Goal: Task Accomplishment & Management: Complete application form

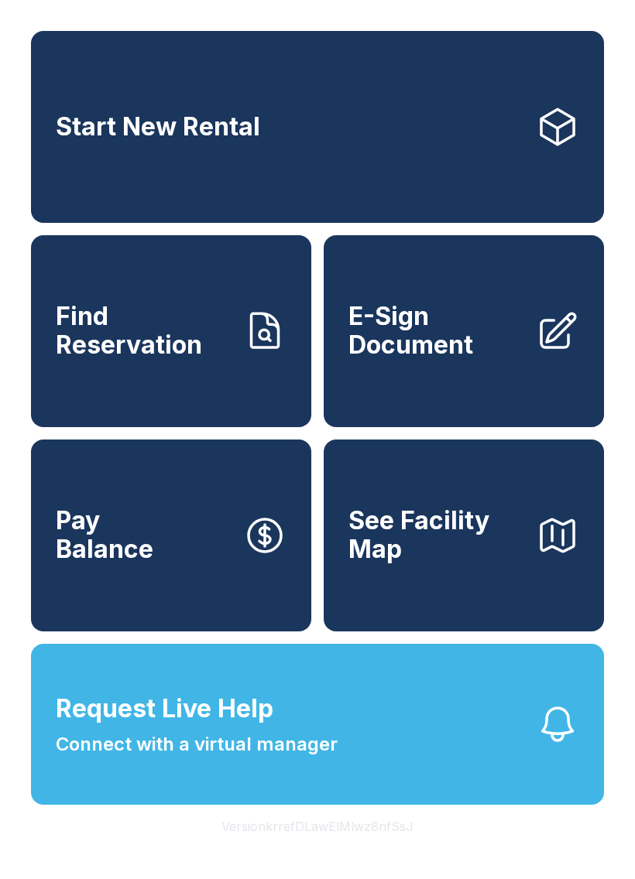
click at [469, 354] on span "E-Sign Document" at bounding box center [435, 331] width 175 height 56
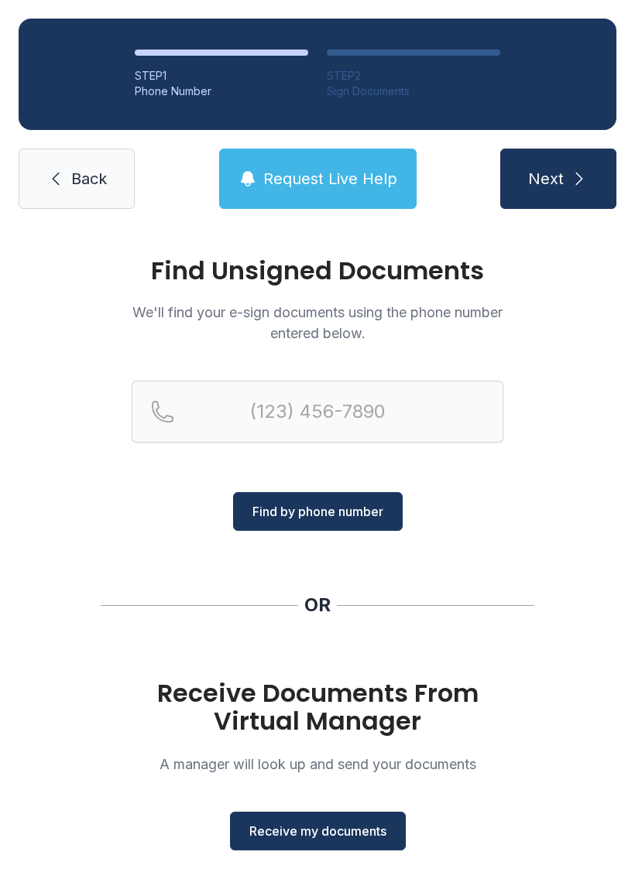
click at [364, 834] on span "Receive my documents" at bounding box center [317, 831] width 137 height 19
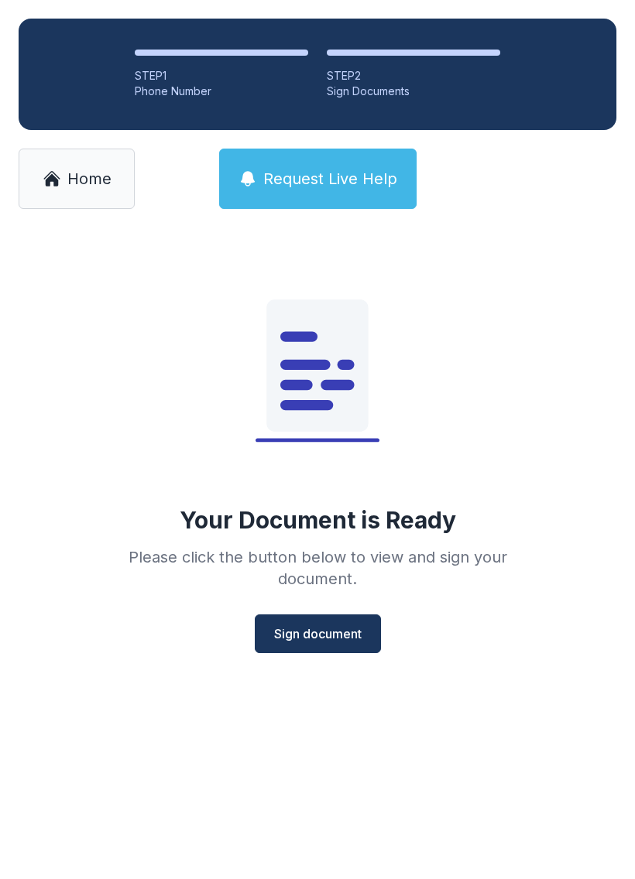
click at [330, 624] on button "Sign document" at bounding box center [318, 633] width 126 height 39
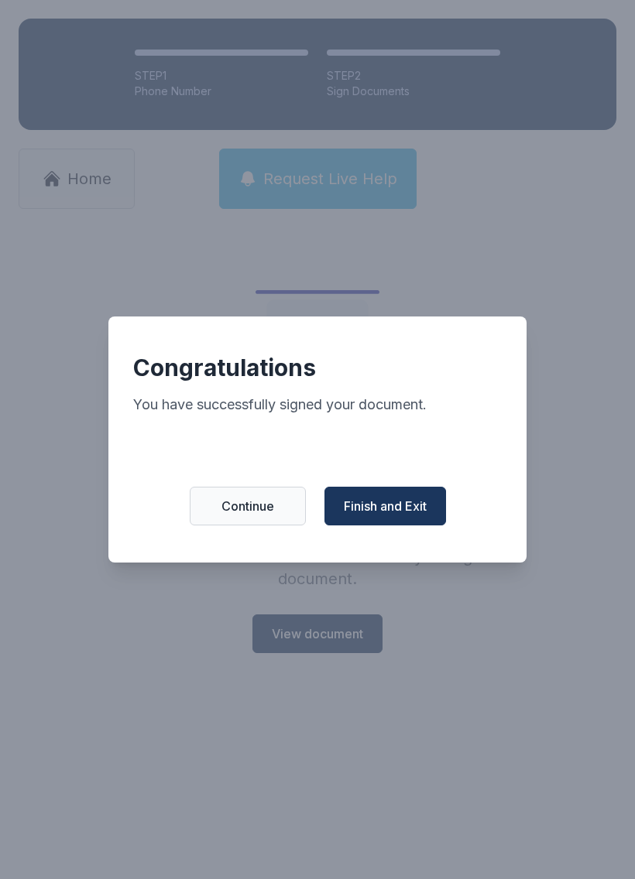
click at [408, 498] on button "Finish and Exit" at bounding box center [384, 506] width 121 height 39
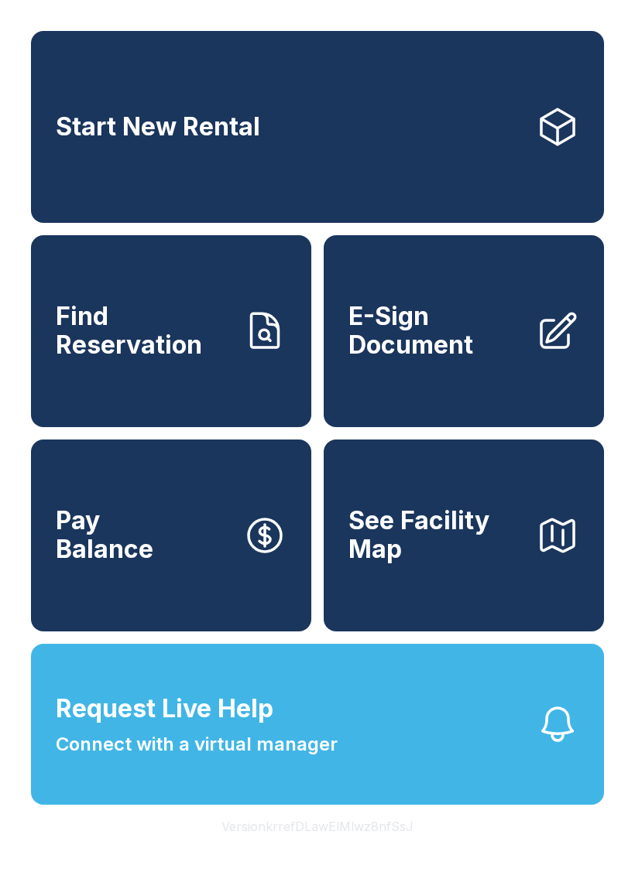
click at [467, 347] on span "E-Sign Document" at bounding box center [435, 331] width 175 height 56
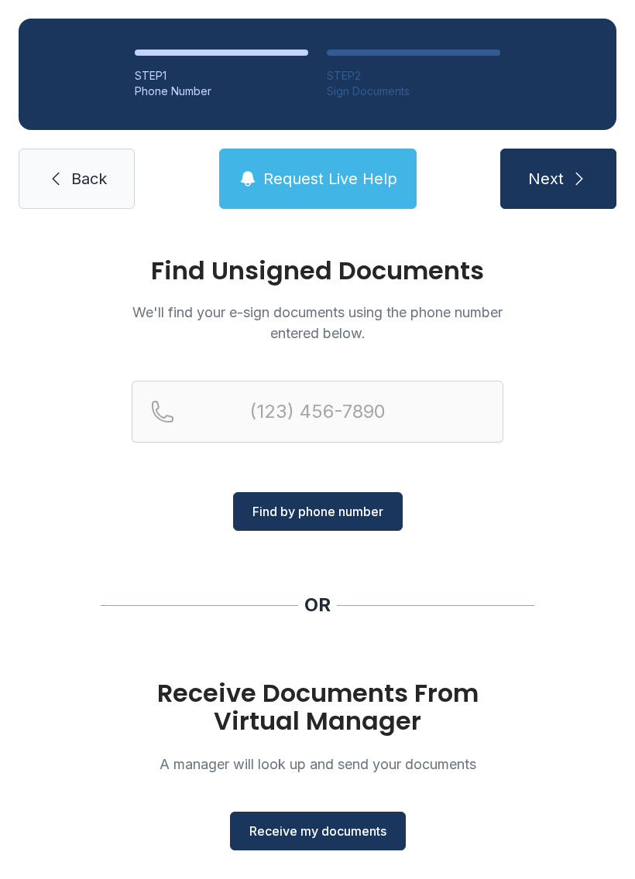
click at [378, 822] on span "Receive my documents" at bounding box center [317, 831] width 137 height 19
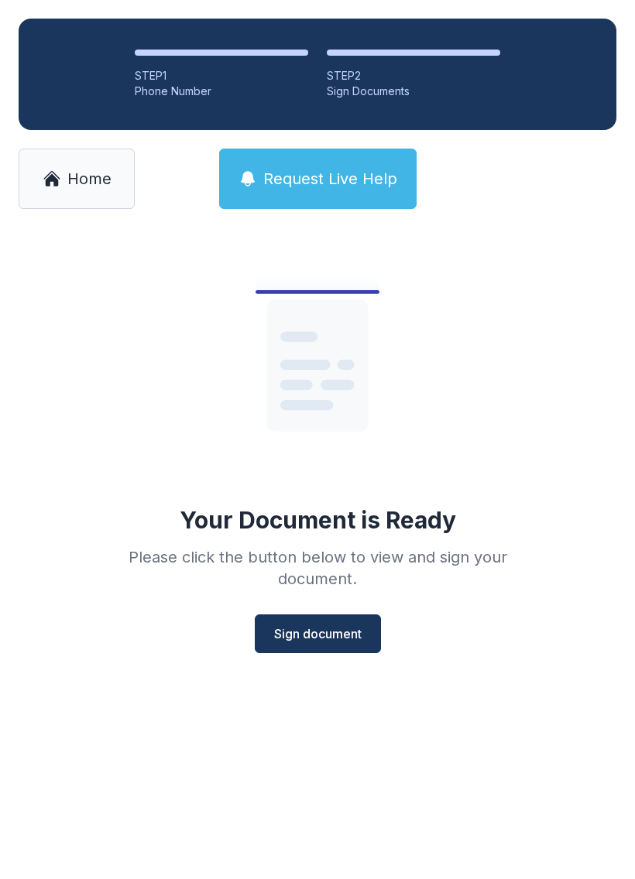
click at [319, 621] on button "Sign document" at bounding box center [318, 633] width 126 height 39
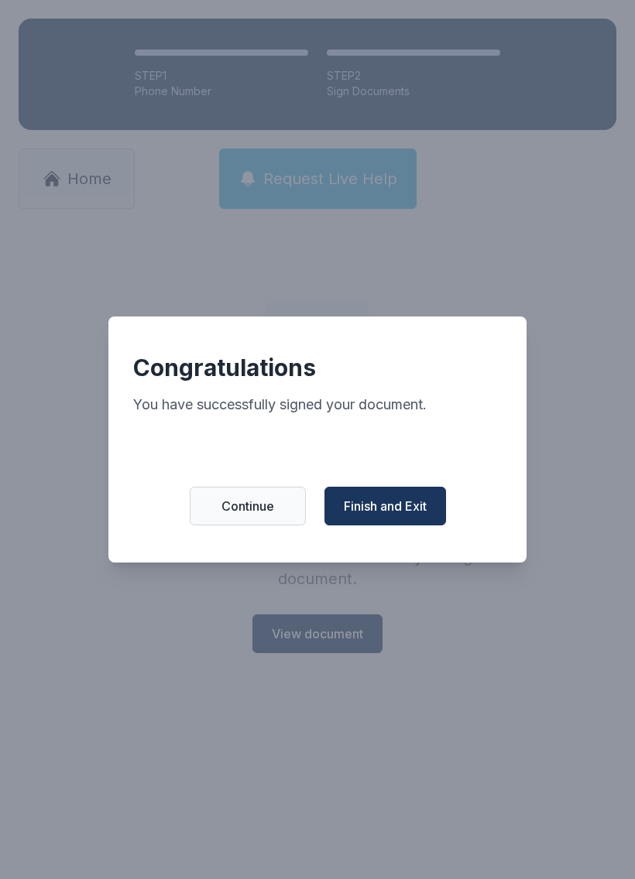
click at [393, 506] on span "Finish and Exit" at bounding box center [385, 506] width 83 height 19
